Goal: Transaction & Acquisition: Purchase product/service

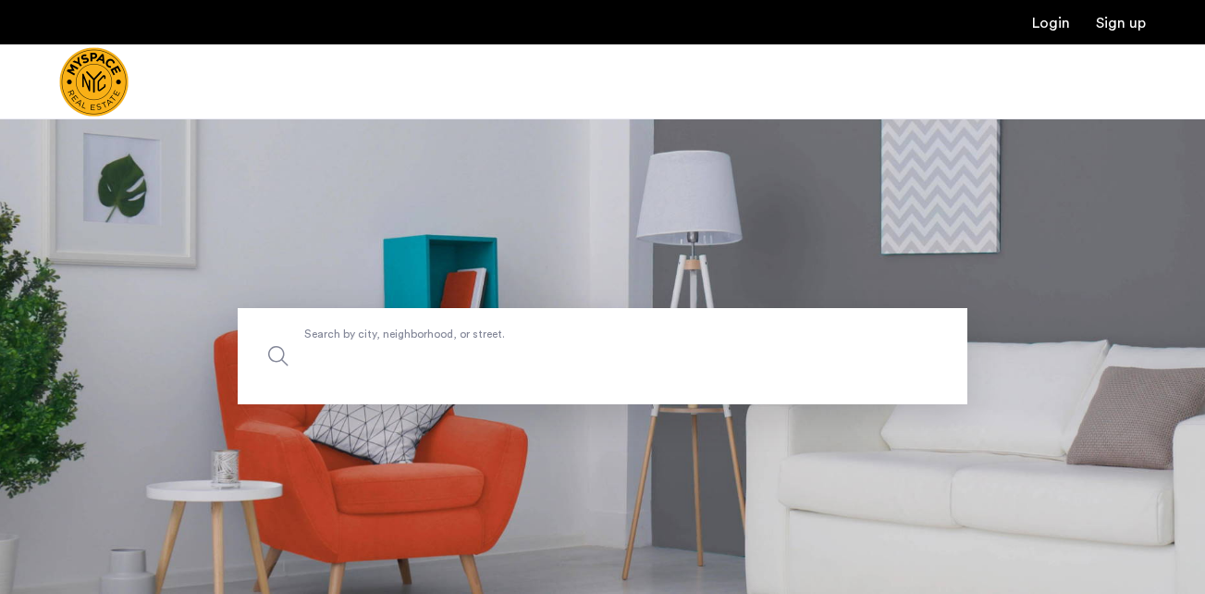
click at [433, 377] on input "Search by city, neighborhood, or street." at bounding box center [603, 356] width 730 height 96
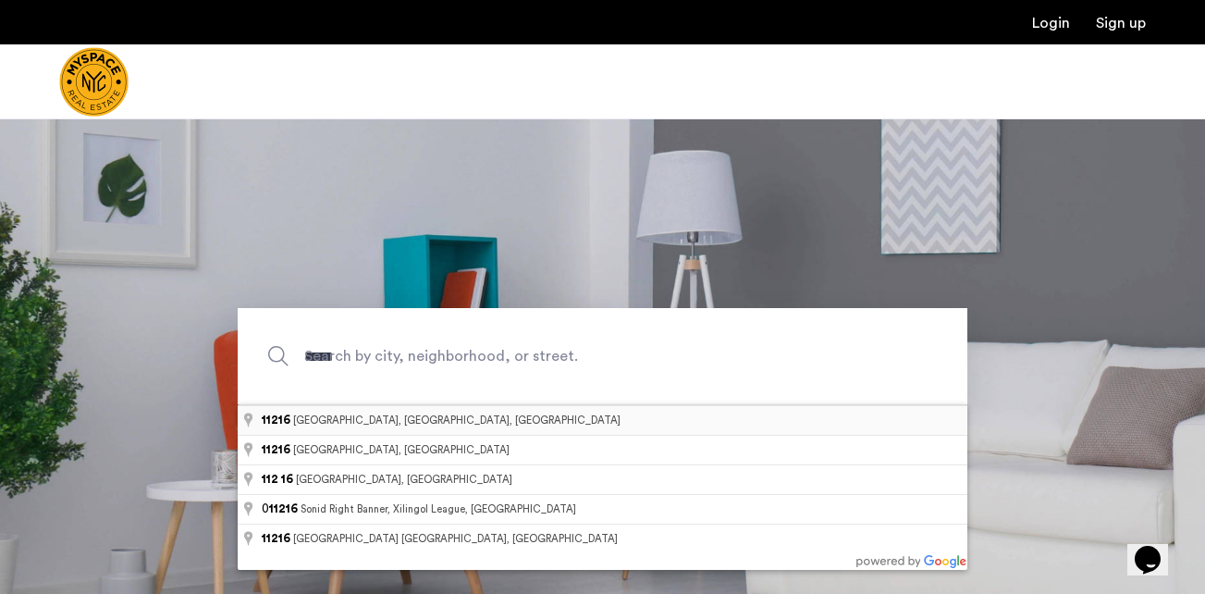
type input "**********"
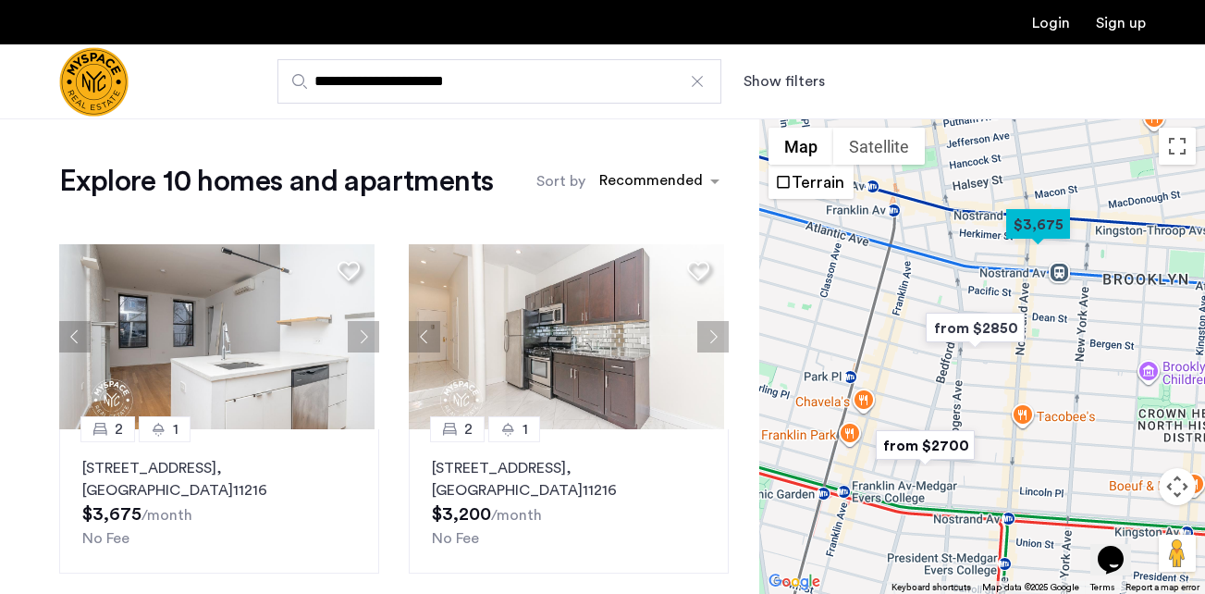
click at [783, 80] on button "Show filters" at bounding box center [783, 81] width 81 height 22
click at [790, 73] on button "Show filters" at bounding box center [783, 81] width 81 height 22
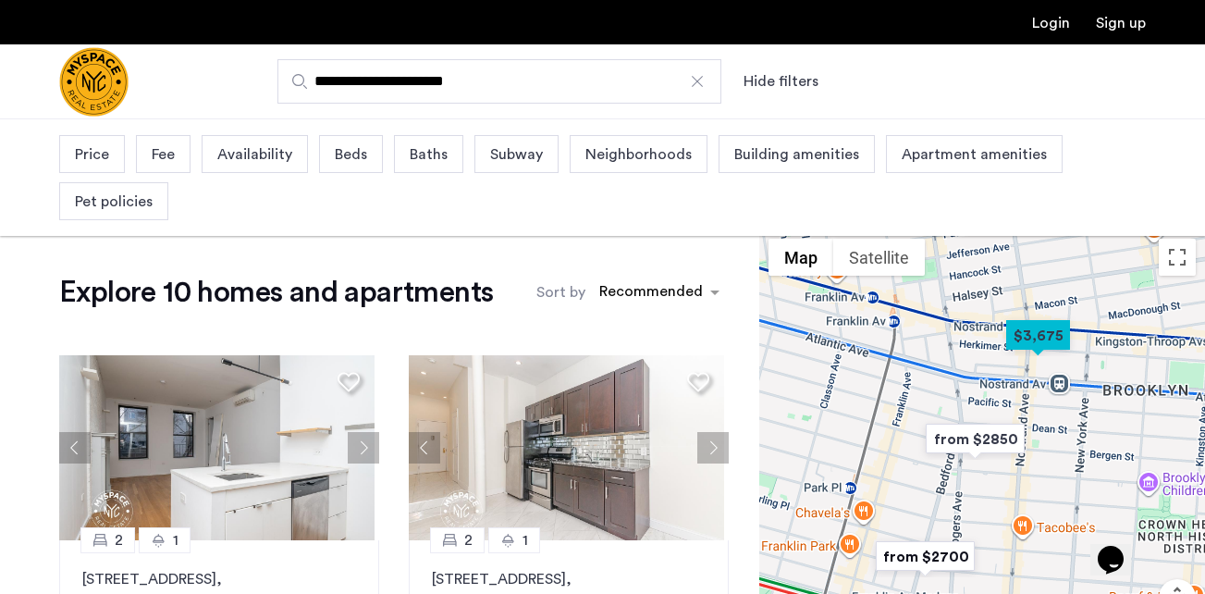
click at [85, 153] on span "Price" at bounding box center [92, 154] width 34 height 22
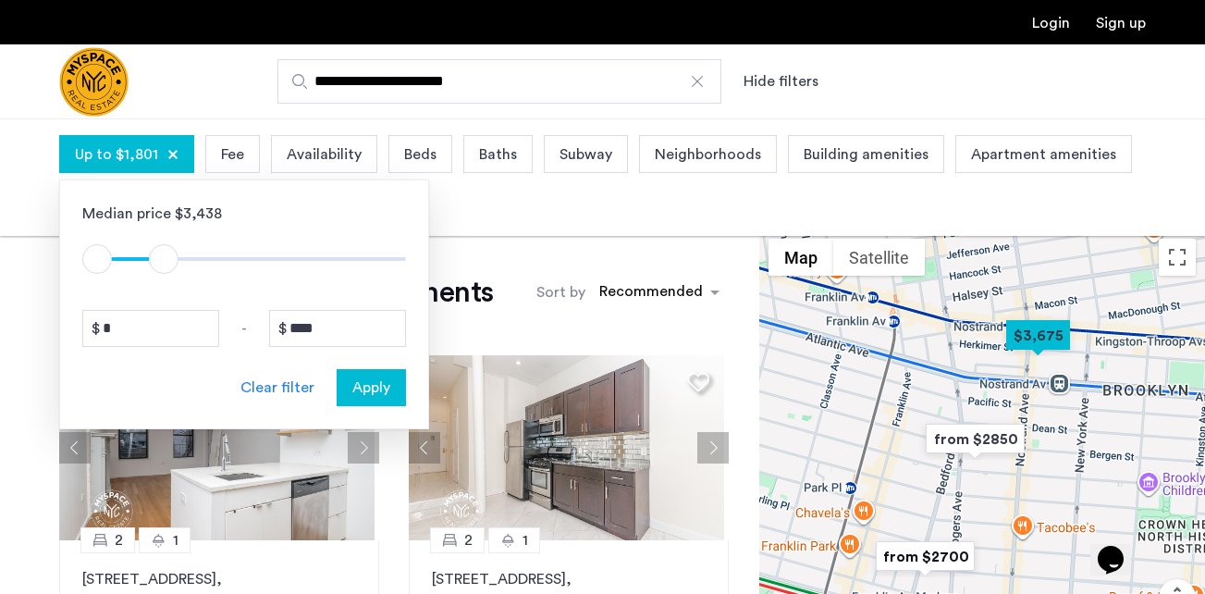
type input "****"
drag, startPoint x: 394, startPoint y: 258, endPoint x: 160, endPoint y: 233, distance: 235.3
click at [160, 233] on div "$1 $8000 $1 $1701" at bounding box center [244, 250] width 324 height 50
click at [378, 392] on span "Apply" at bounding box center [371, 387] width 38 height 22
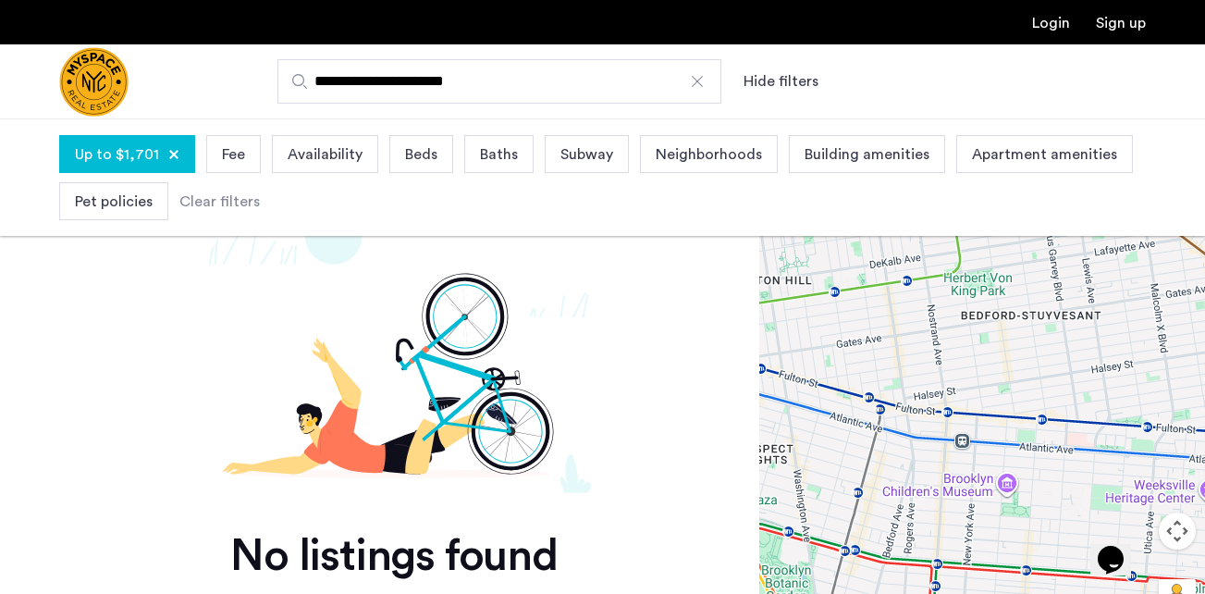
scroll to position [53, 0]
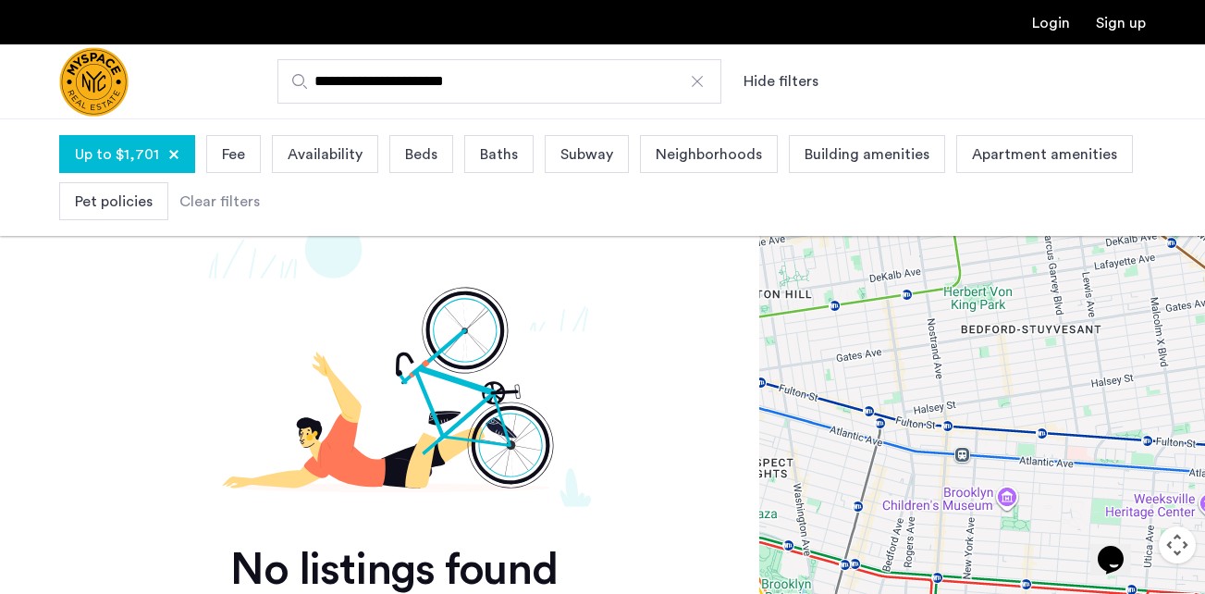
click at [202, 193] on div "Clear filters" at bounding box center [219, 201] width 80 height 22
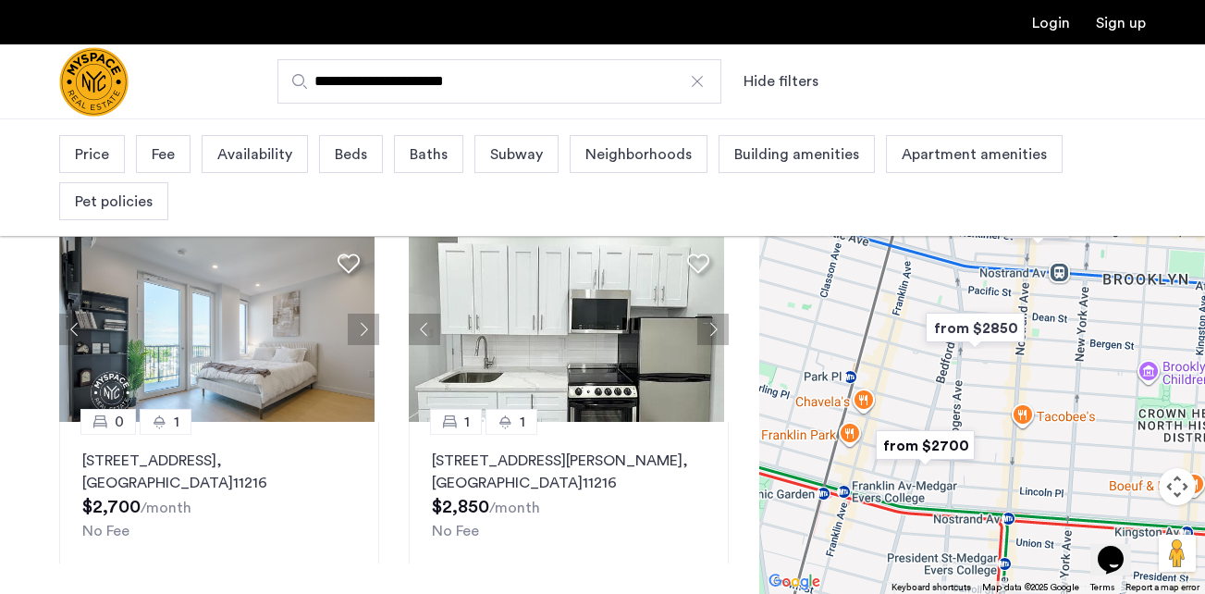
scroll to position [74, 0]
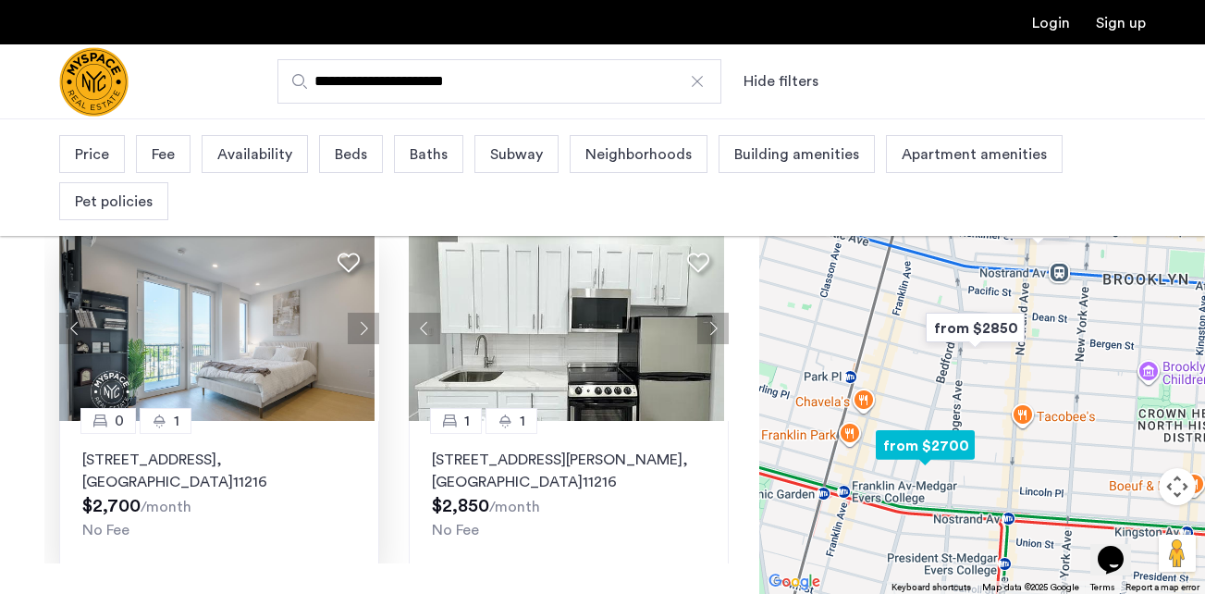
click at [362, 320] on button "Next apartment" at bounding box center [363, 328] width 31 height 31
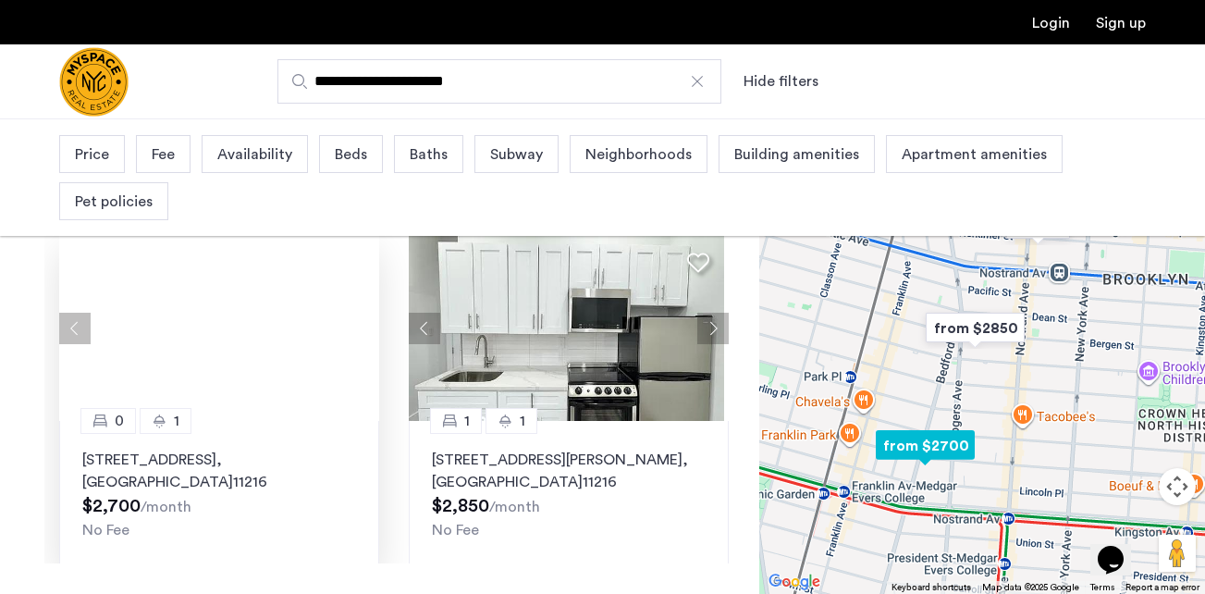
click at [362, 320] on div at bounding box center [219, 328] width 320 height 185
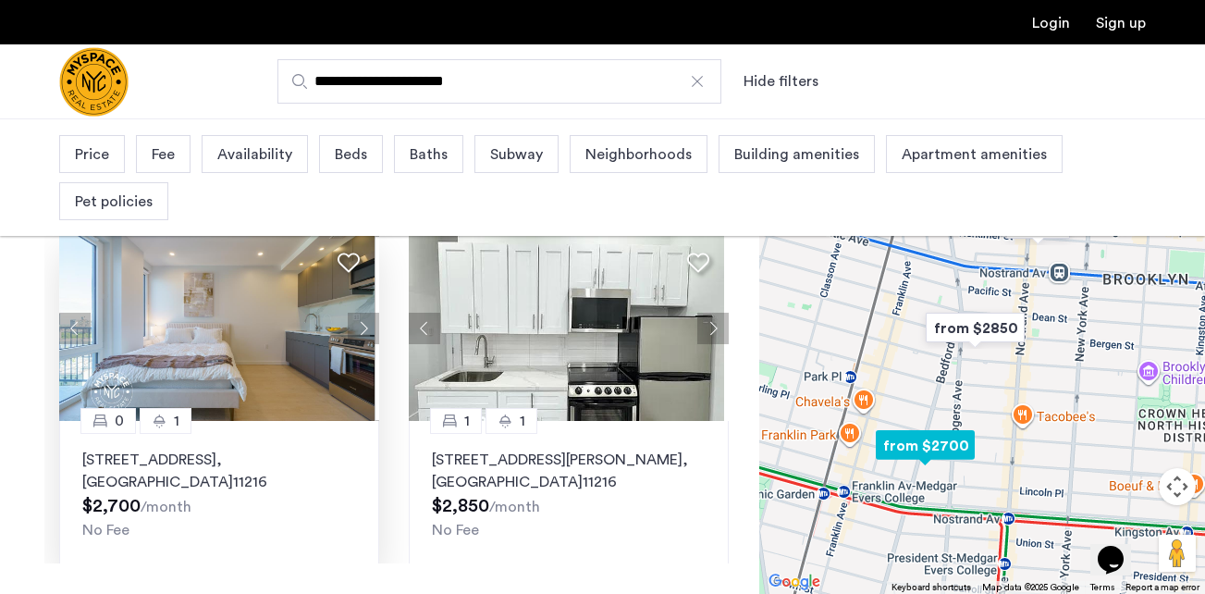
click at [362, 320] on button "Next apartment" at bounding box center [363, 328] width 31 height 31
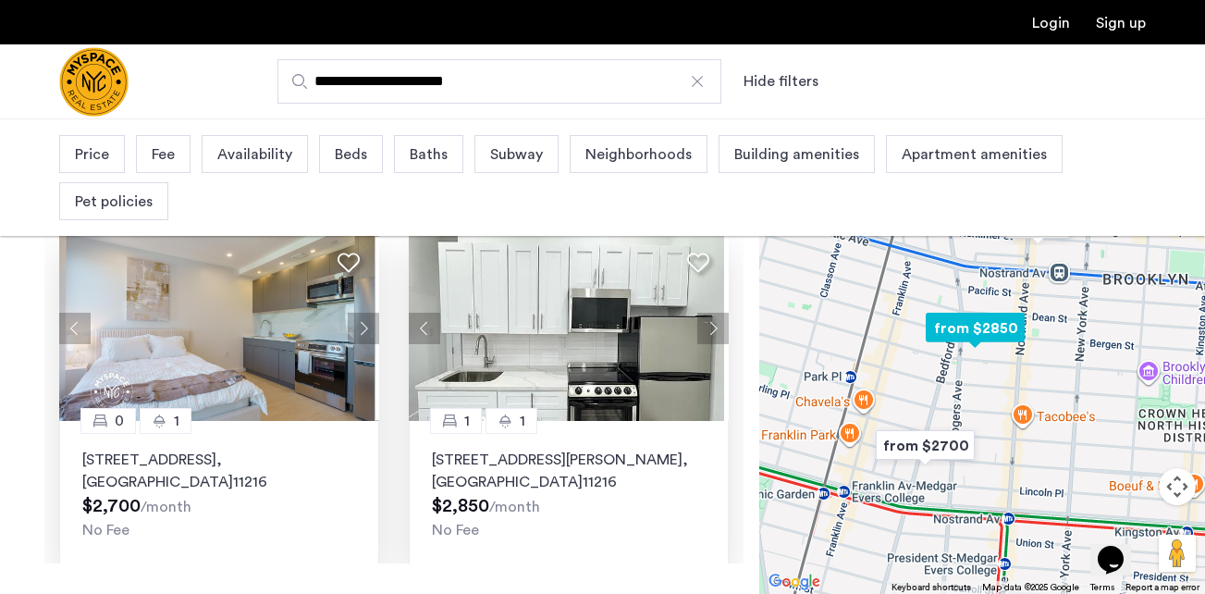
click at [706, 337] on button "Next apartment" at bounding box center [712, 328] width 31 height 31
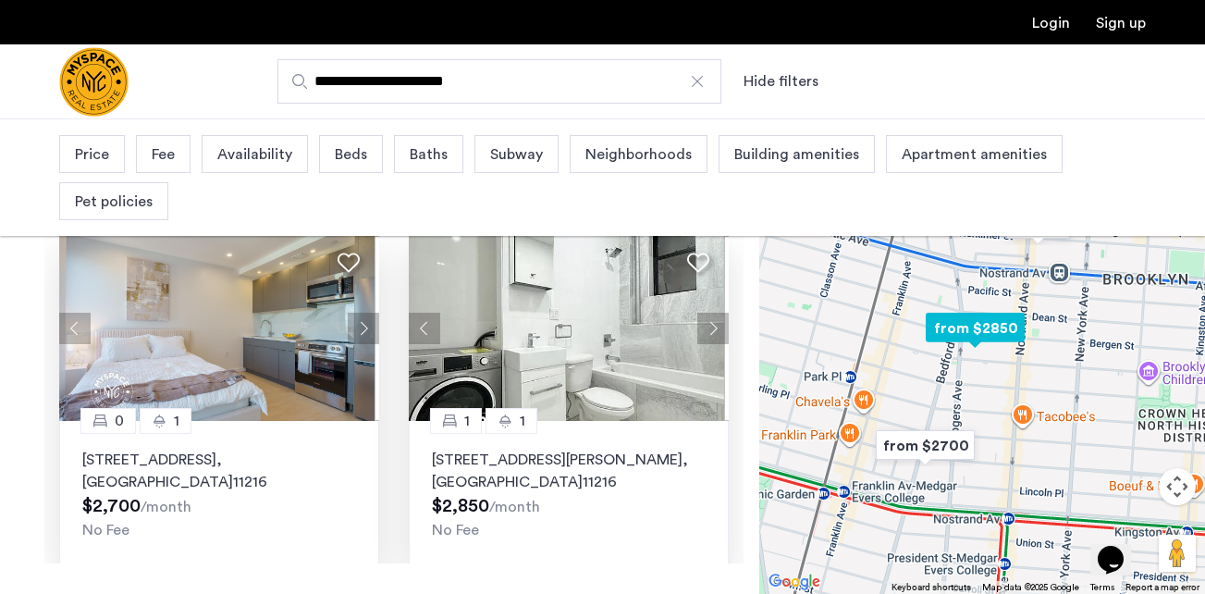
click at [706, 337] on button "Next apartment" at bounding box center [712, 328] width 31 height 31
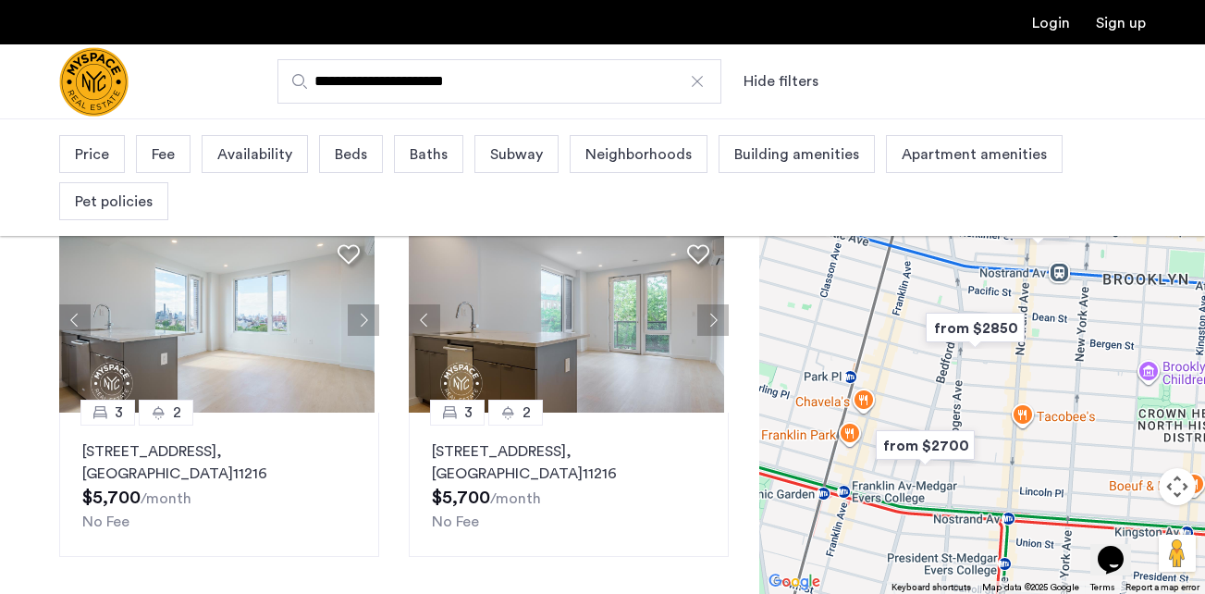
scroll to position [1167, 0]
